Goal: Find specific page/section: Find specific page/section

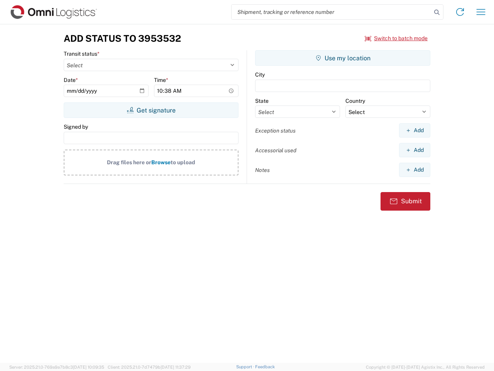
click at [332, 12] on input "search" at bounding box center [332, 12] width 200 height 15
click at [437, 12] on icon at bounding box center [437, 12] width 11 height 11
click at [460, 12] on icon at bounding box center [460, 12] width 12 height 12
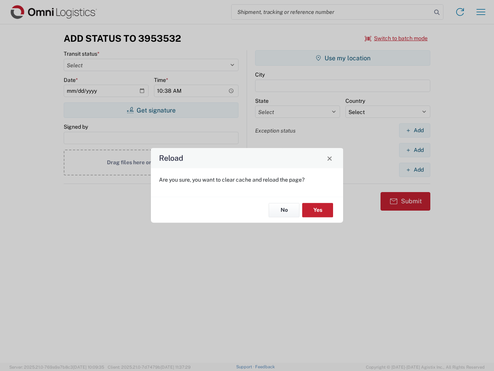
click at [481, 12] on div "Reload Are you sure, you want to clear cache and reload the page? No Yes" at bounding box center [247, 185] width 494 height 371
click at [396, 38] on div "Reload Are you sure, you want to clear cache and reload the page? No Yes" at bounding box center [247, 185] width 494 height 371
click at [151, 110] on div "Reload Are you sure, you want to clear cache and reload the page? No Yes" at bounding box center [247, 185] width 494 height 371
click at [343, 58] on div "Reload Are you sure, you want to clear cache and reload the page? No Yes" at bounding box center [247, 185] width 494 height 371
click at [415, 130] on div "Reload Are you sure, you want to clear cache and reload the page? No Yes" at bounding box center [247, 185] width 494 height 371
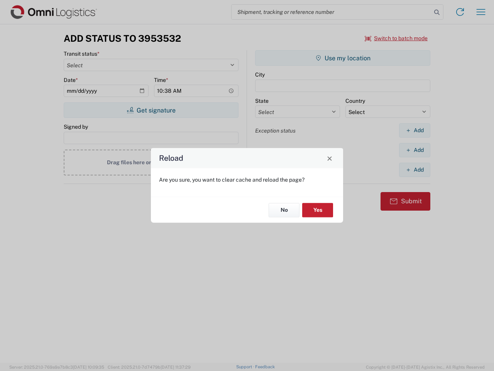
click at [415, 150] on div "Reload Are you sure, you want to clear cache and reload the page? No Yes" at bounding box center [247, 185] width 494 height 371
click at [415, 169] on div "Reload Are you sure, you want to clear cache and reload the page? No Yes" at bounding box center [247, 185] width 494 height 371
